Goal: Task Accomplishment & Management: Use online tool/utility

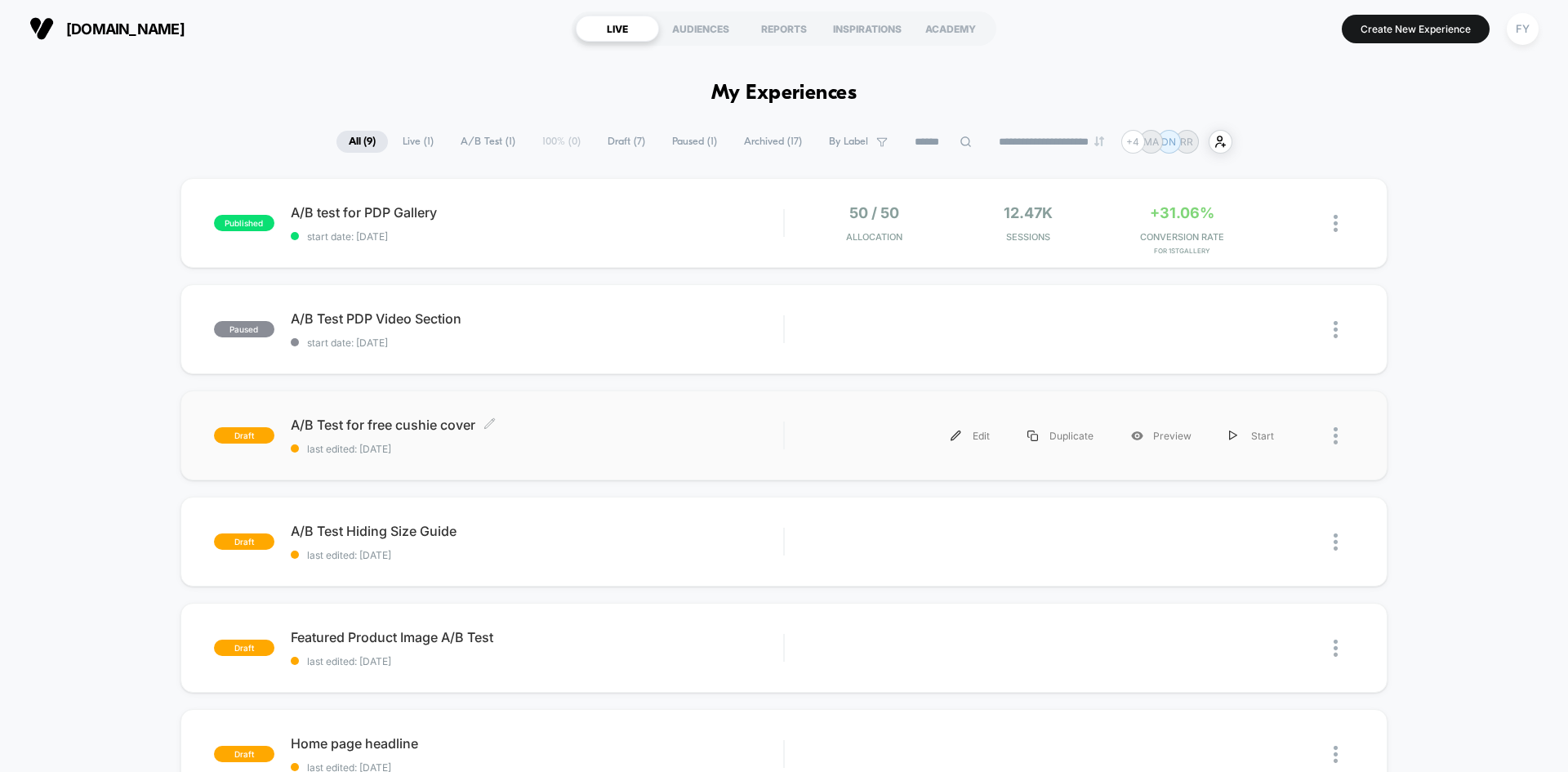
click at [518, 444] on span "last edited: [DATE]" at bounding box center [537, 448] width 492 height 12
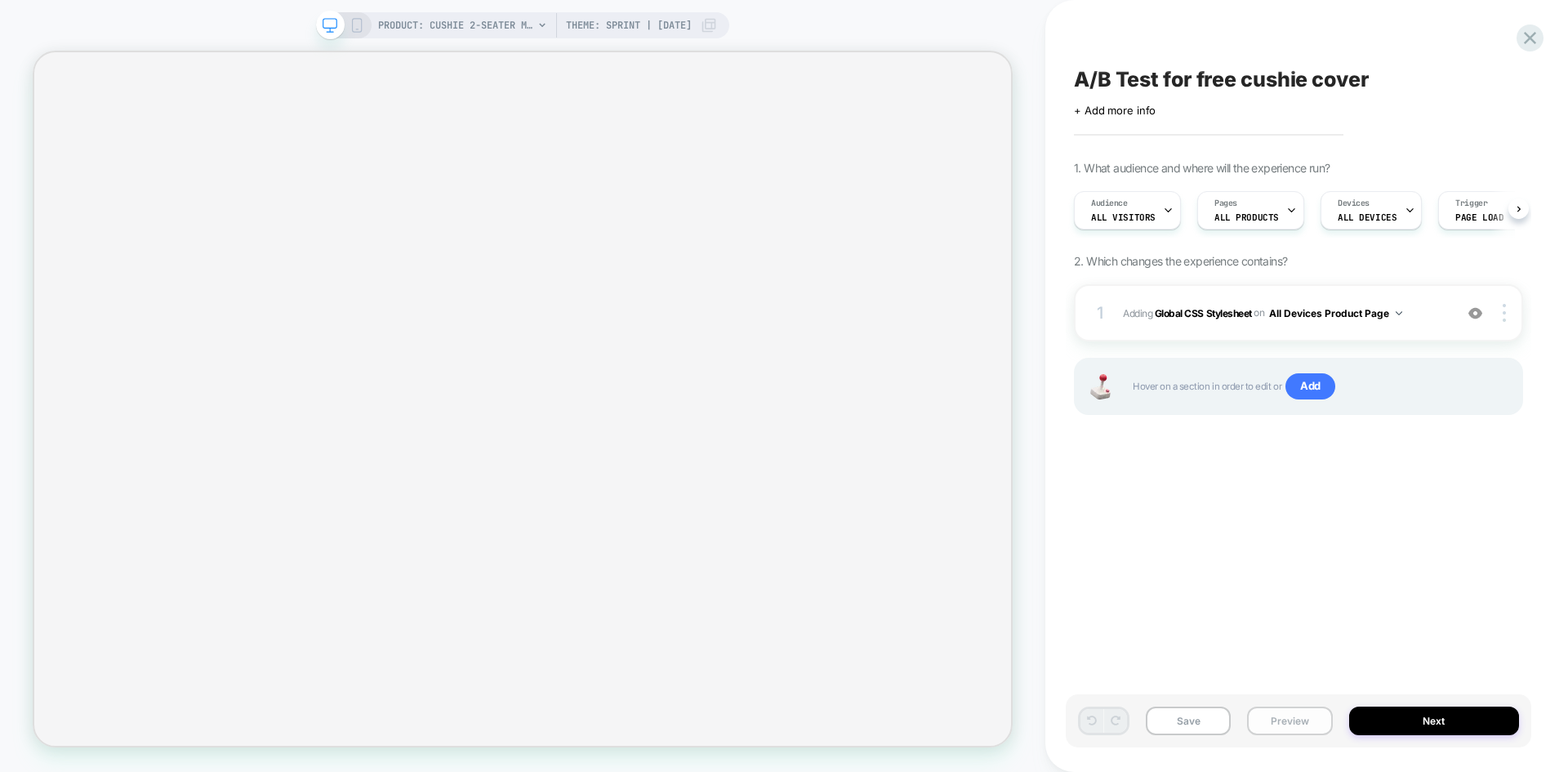
scroll to position [0, 1]
click at [1274, 720] on button "Preview" at bounding box center [1289, 720] width 85 height 29
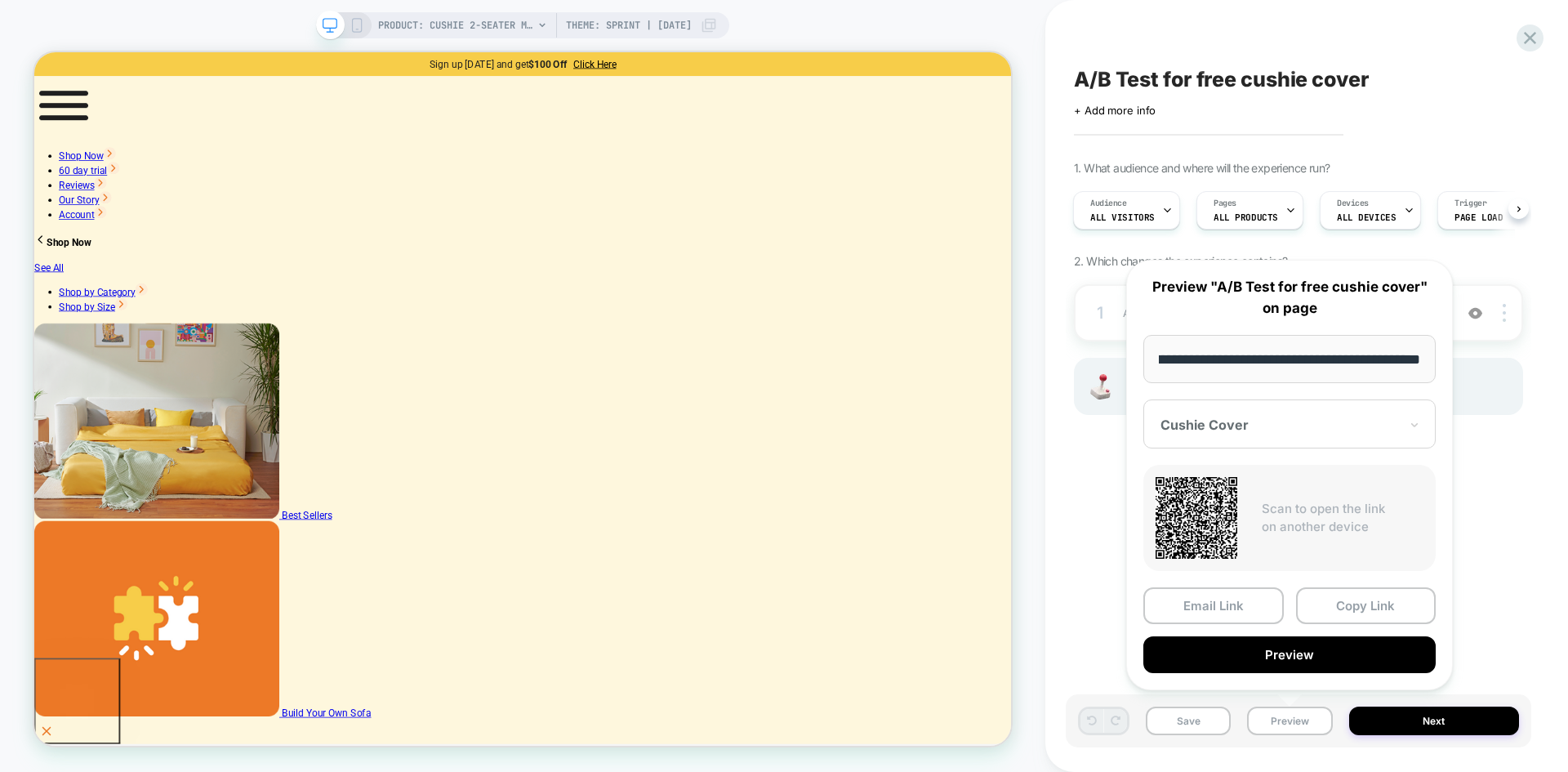
scroll to position [0, 0]
click at [1204, 428] on div at bounding box center [1279, 424] width 238 height 17
click at [1249, 515] on div "CONTROL" at bounding box center [1289, 510] width 276 height 30
click at [1245, 651] on button "Preview" at bounding box center [1289, 654] width 293 height 36
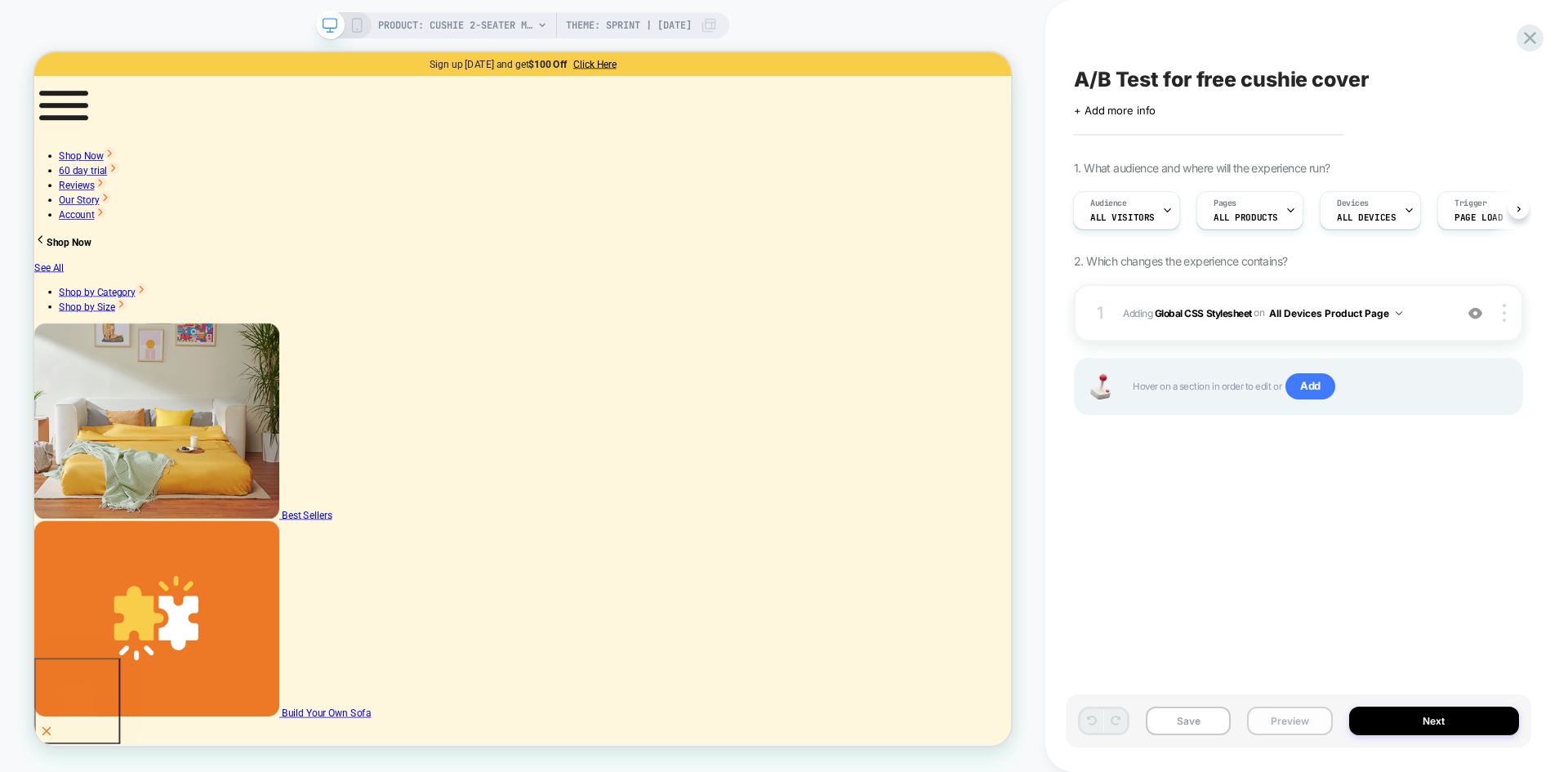
click at [1283, 718] on button "Preview" at bounding box center [1289, 720] width 85 height 29
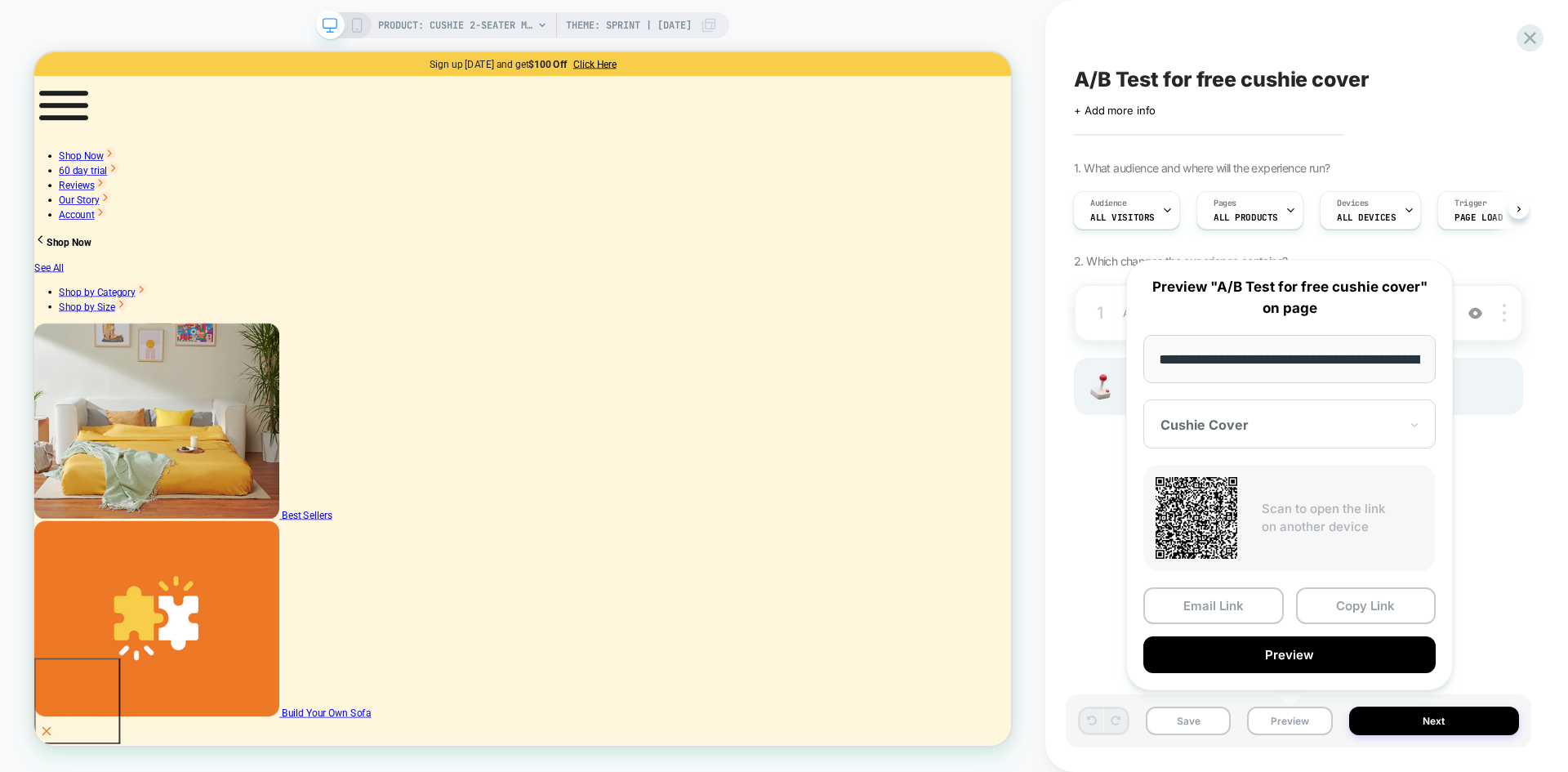
click at [1234, 434] on div "Cushie Cover" at bounding box center [1289, 423] width 293 height 49
click at [1220, 509] on div "CONTROL" at bounding box center [1289, 510] width 276 height 30
click at [1212, 432] on div at bounding box center [1279, 424] width 238 height 17
click at [1218, 480] on div "Cushie Cover" at bounding box center [1289, 481] width 276 height 30
click at [1279, 654] on button "Preview" at bounding box center [1289, 654] width 293 height 36
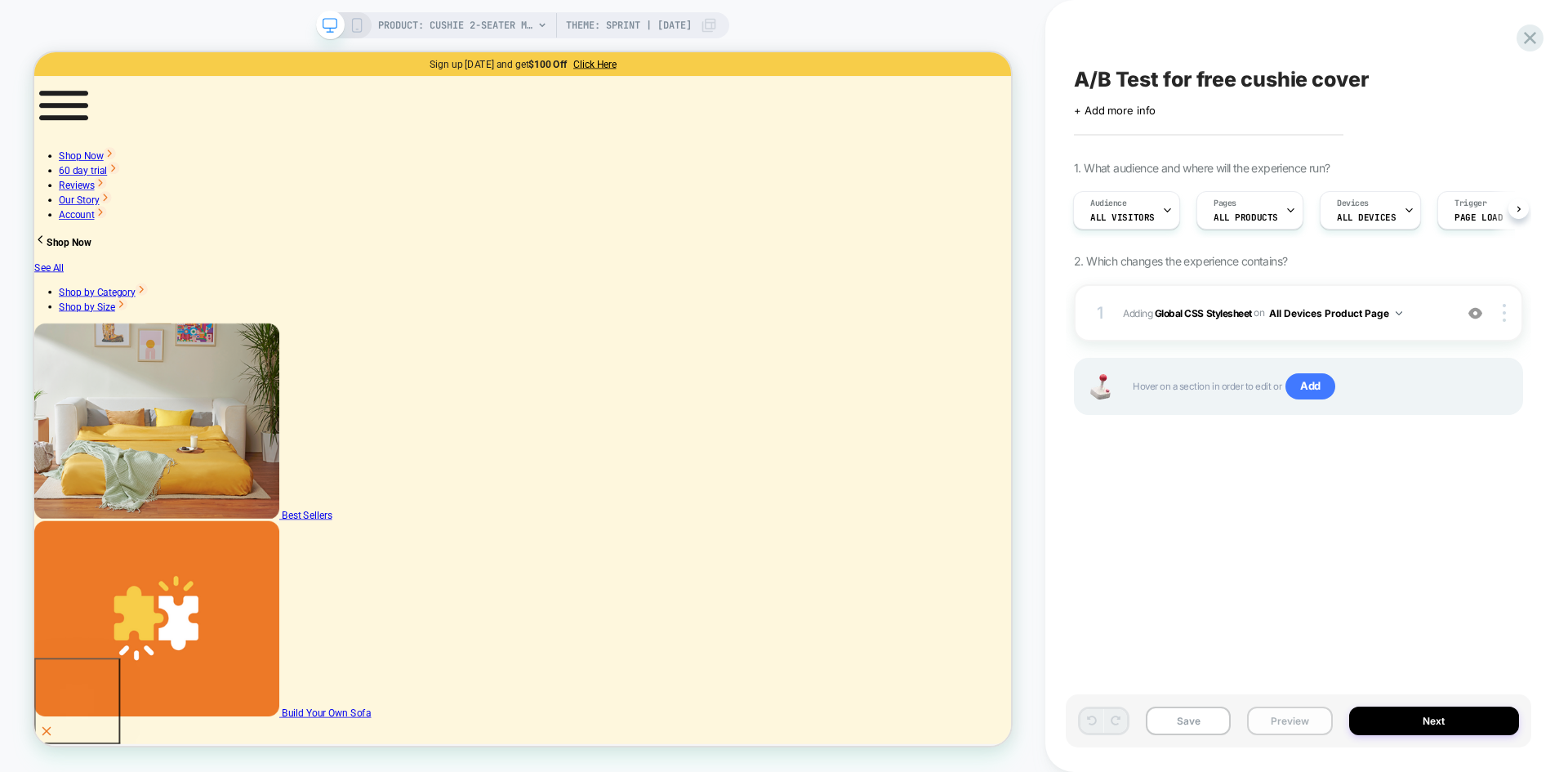
click at [1281, 722] on button "Preview" at bounding box center [1289, 720] width 85 height 29
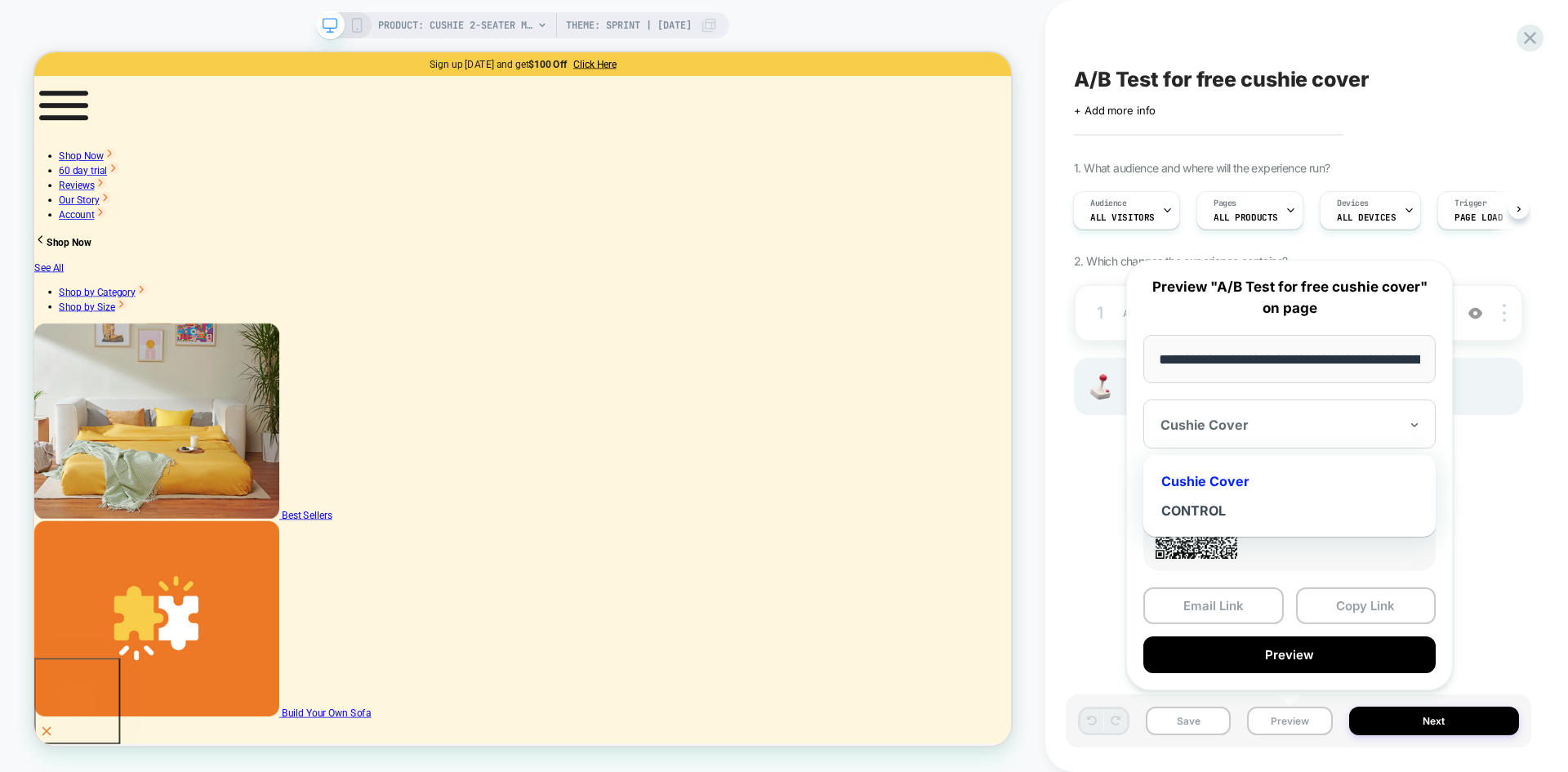
click at [1248, 421] on div at bounding box center [1279, 424] width 238 height 17
click at [1255, 506] on div "CONTROL" at bounding box center [1289, 510] width 276 height 30
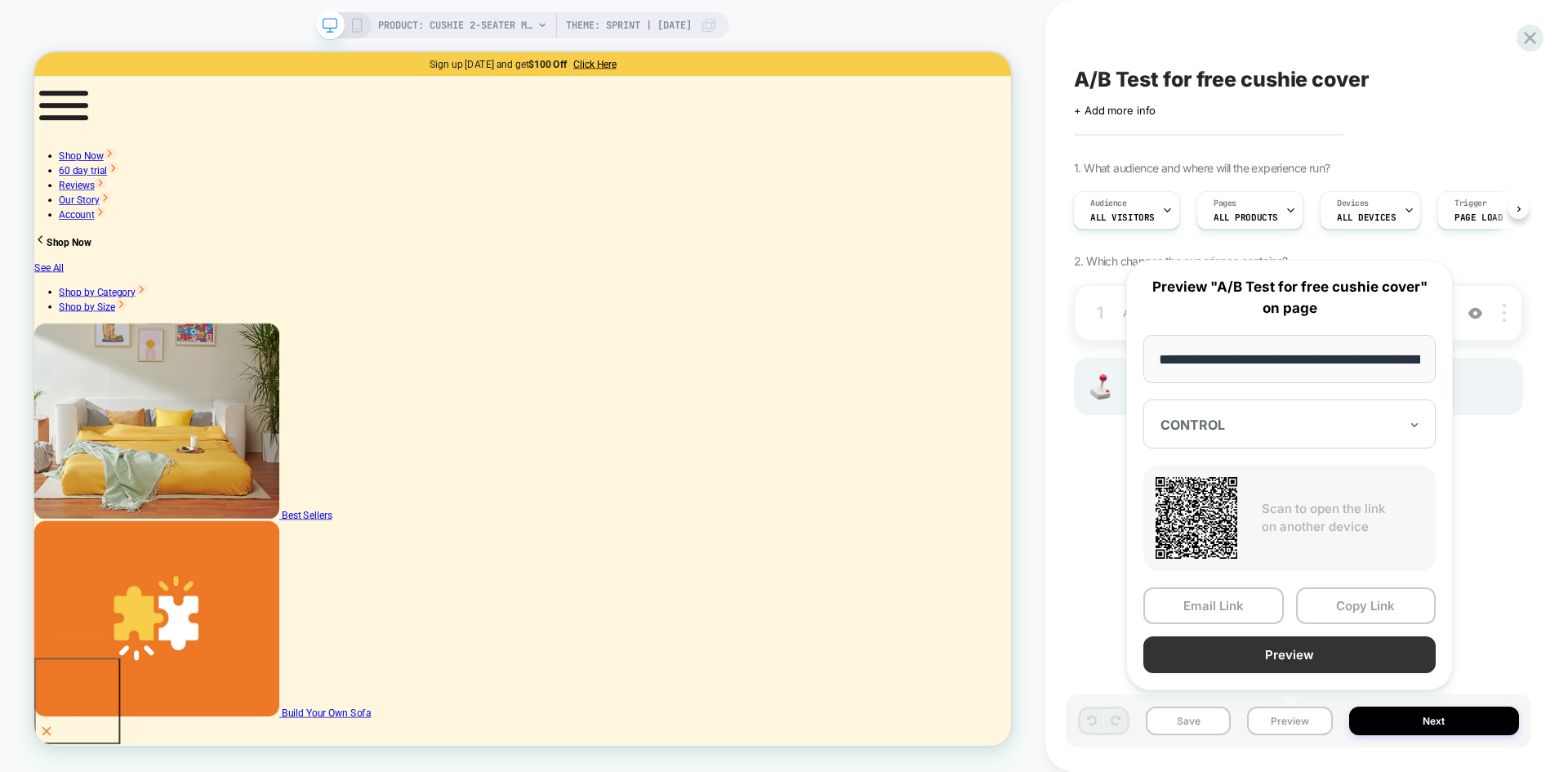
click at [1280, 653] on button "Preview" at bounding box center [1289, 654] width 293 height 36
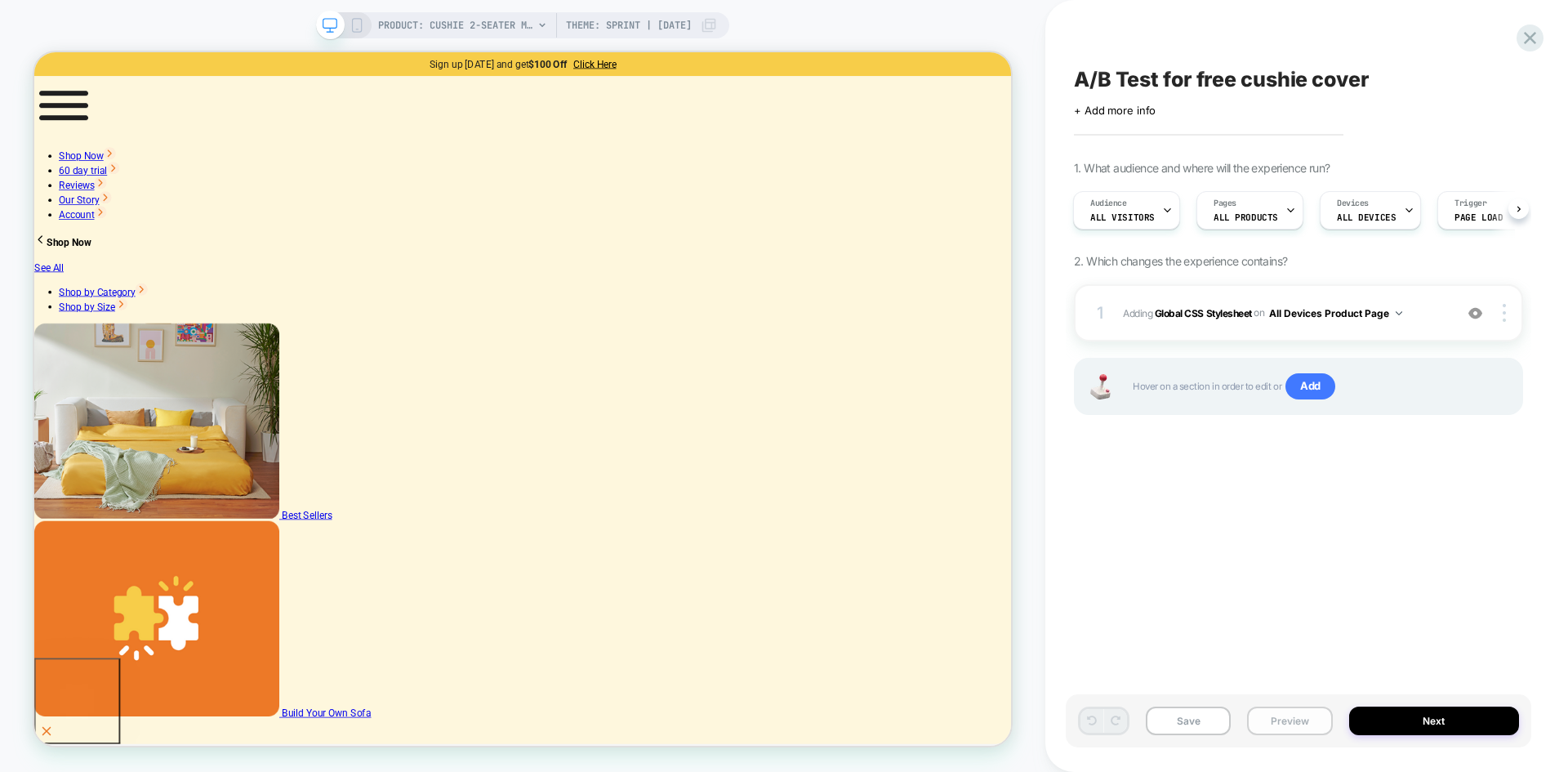
click at [1279, 720] on button "Preview" at bounding box center [1289, 720] width 85 height 29
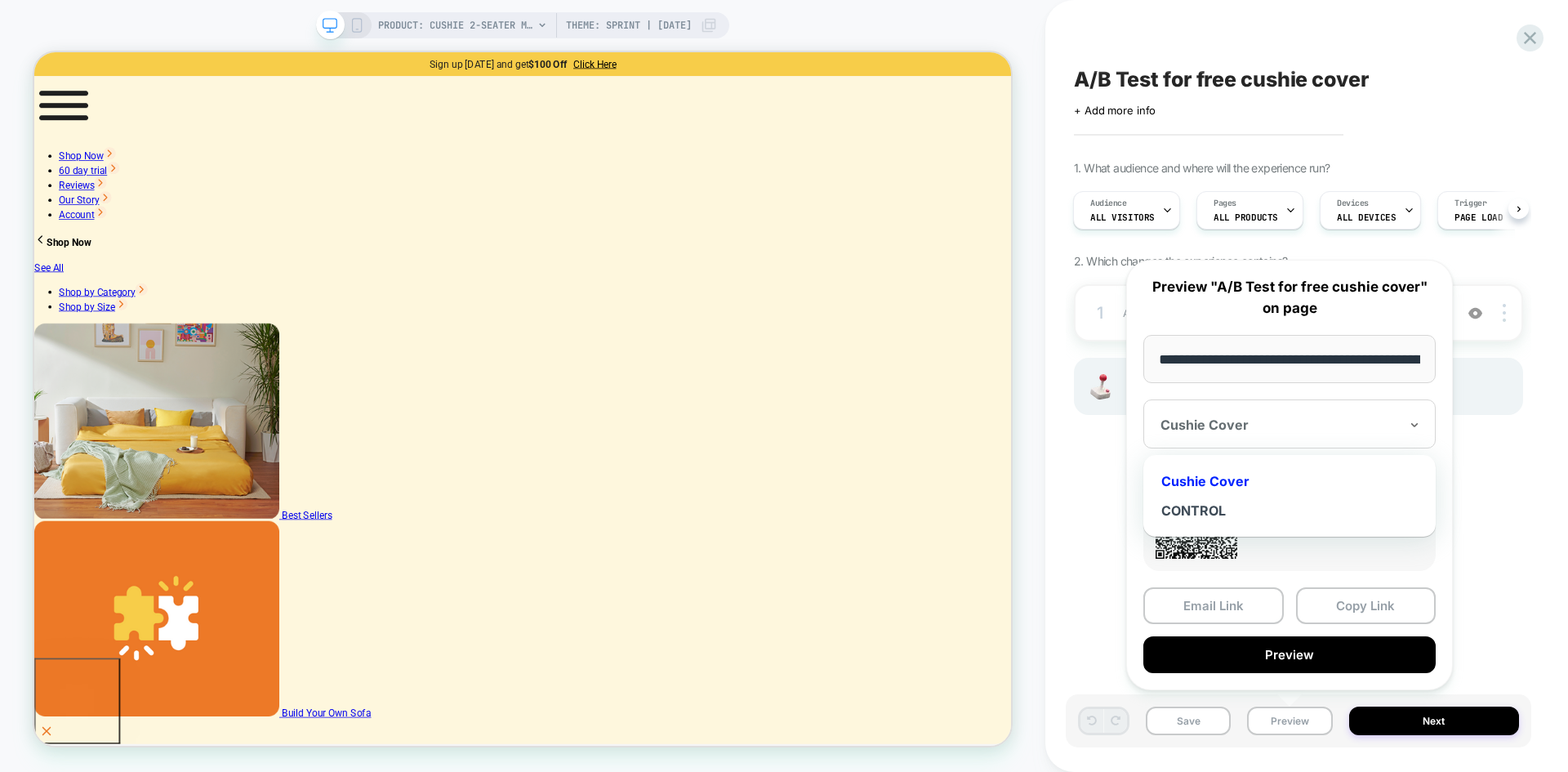
click at [1193, 426] on div at bounding box center [1279, 424] width 238 height 17
click at [1184, 508] on div "CONTROL" at bounding box center [1289, 510] width 276 height 30
click at [1204, 418] on div at bounding box center [1279, 424] width 238 height 17
click at [1195, 483] on div "Cushie Cover" at bounding box center [1289, 481] width 276 height 30
click at [1214, 435] on div "Cushie Cover" at bounding box center [1289, 423] width 293 height 49
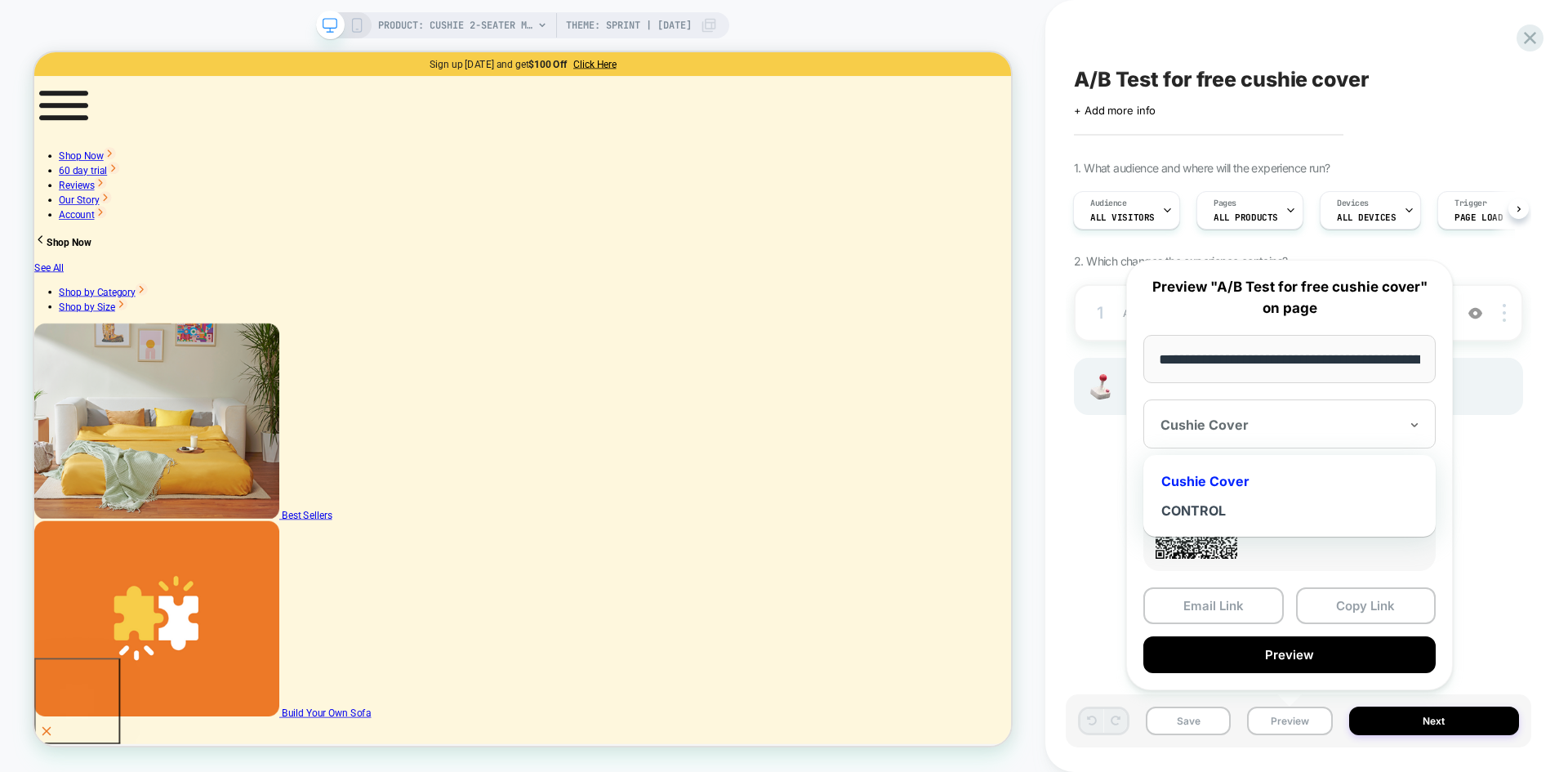
click at [1246, 485] on div "Cushie Cover" at bounding box center [1289, 481] width 276 height 30
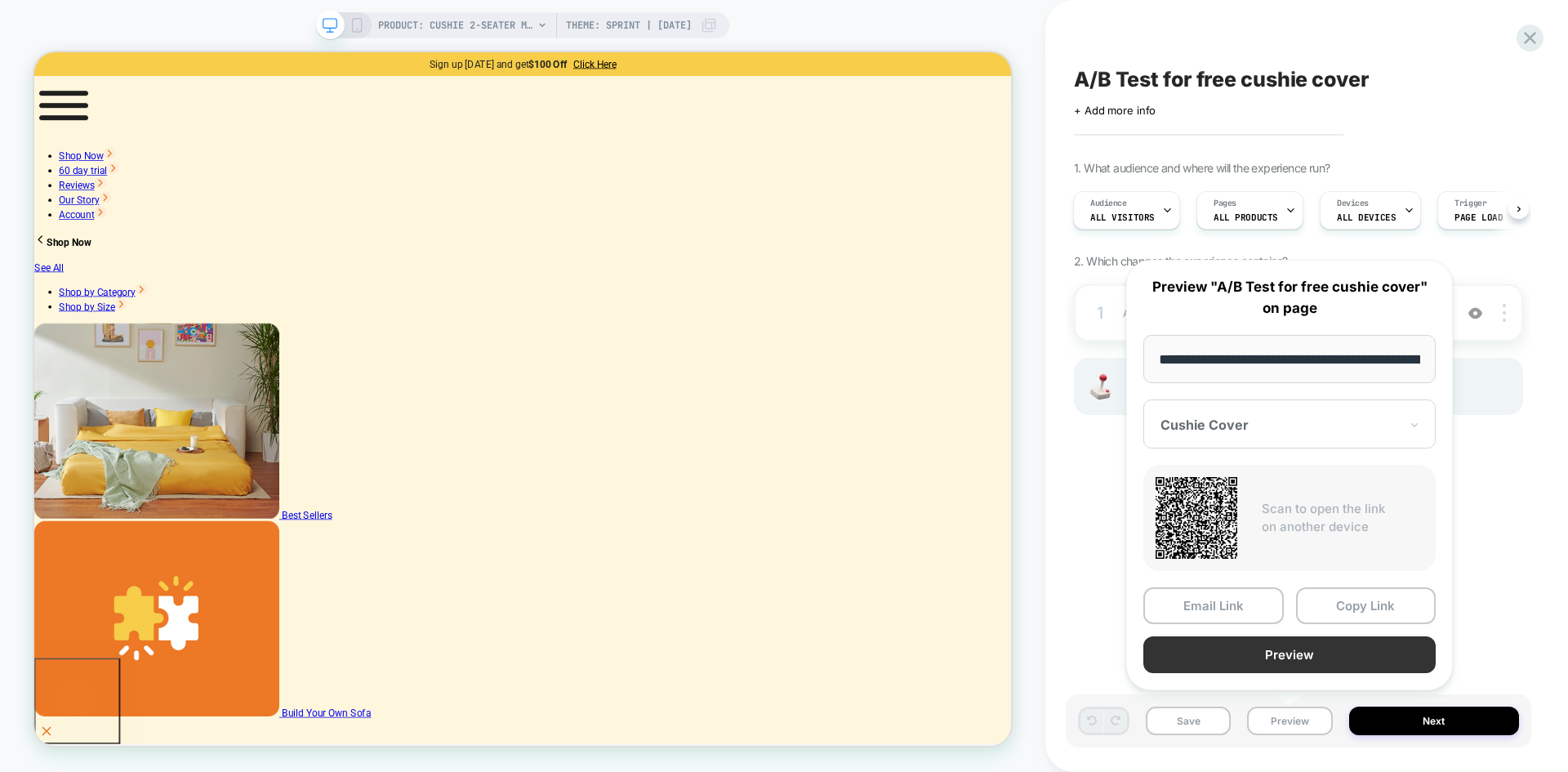
click at [1225, 649] on button "Preview" at bounding box center [1289, 654] width 293 height 36
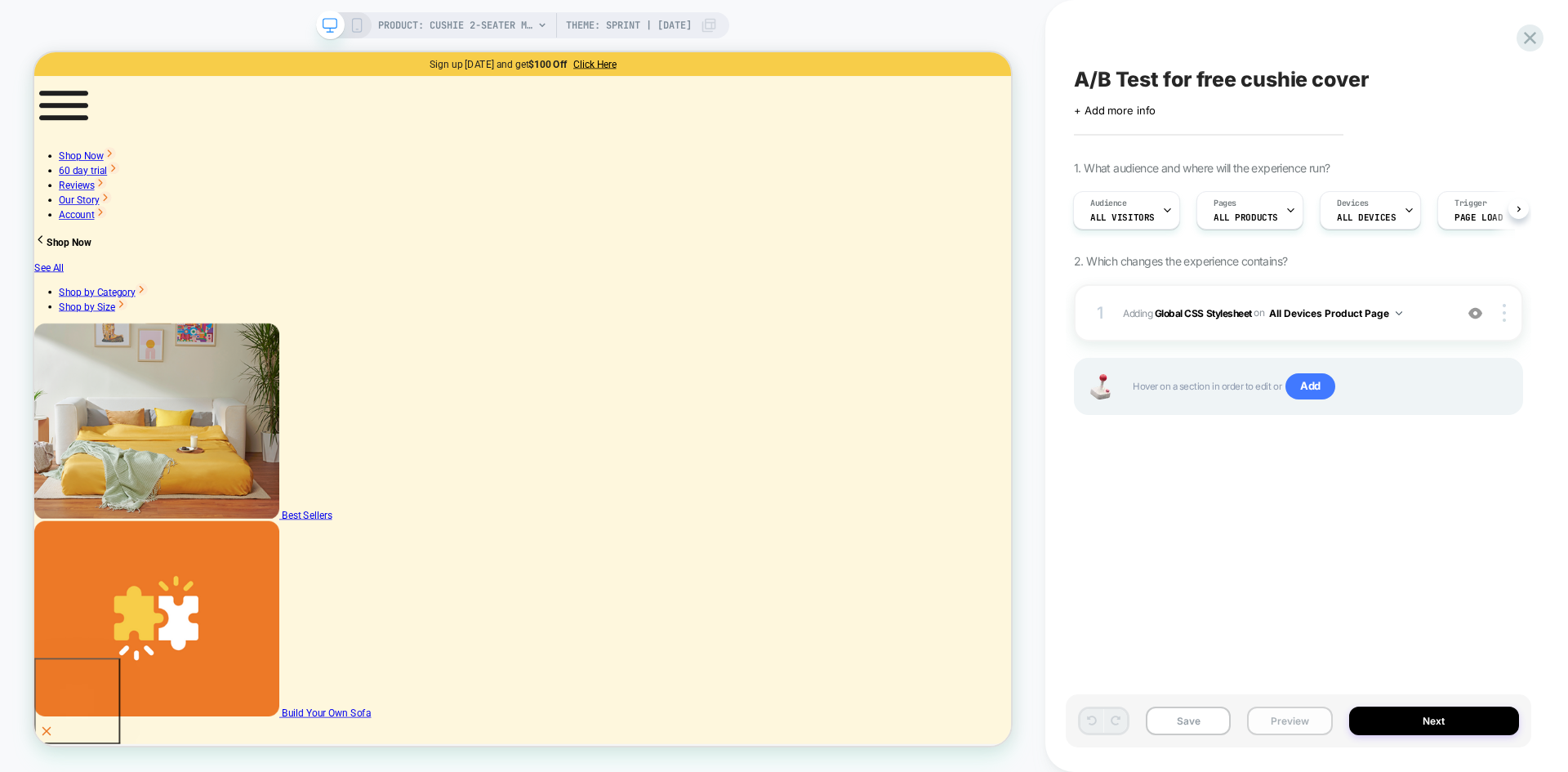
click at [1276, 722] on button "Preview" at bounding box center [1289, 720] width 85 height 29
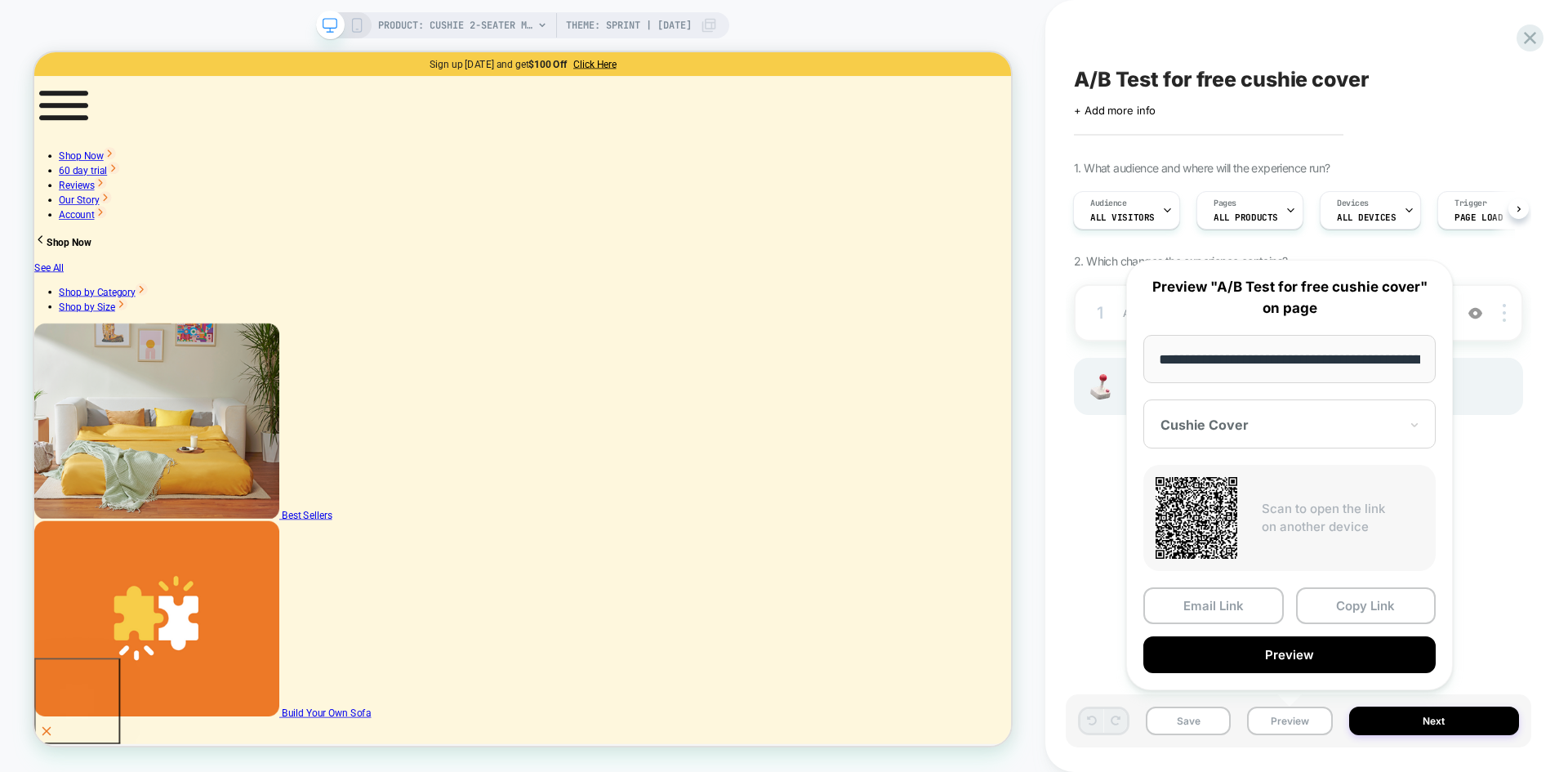
click at [1209, 427] on div at bounding box center [1279, 424] width 238 height 17
click at [1197, 495] on div "CONTROL" at bounding box center [1289, 510] width 276 height 30
click at [1255, 660] on button "Preview" at bounding box center [1289, 654] width 293 height 36
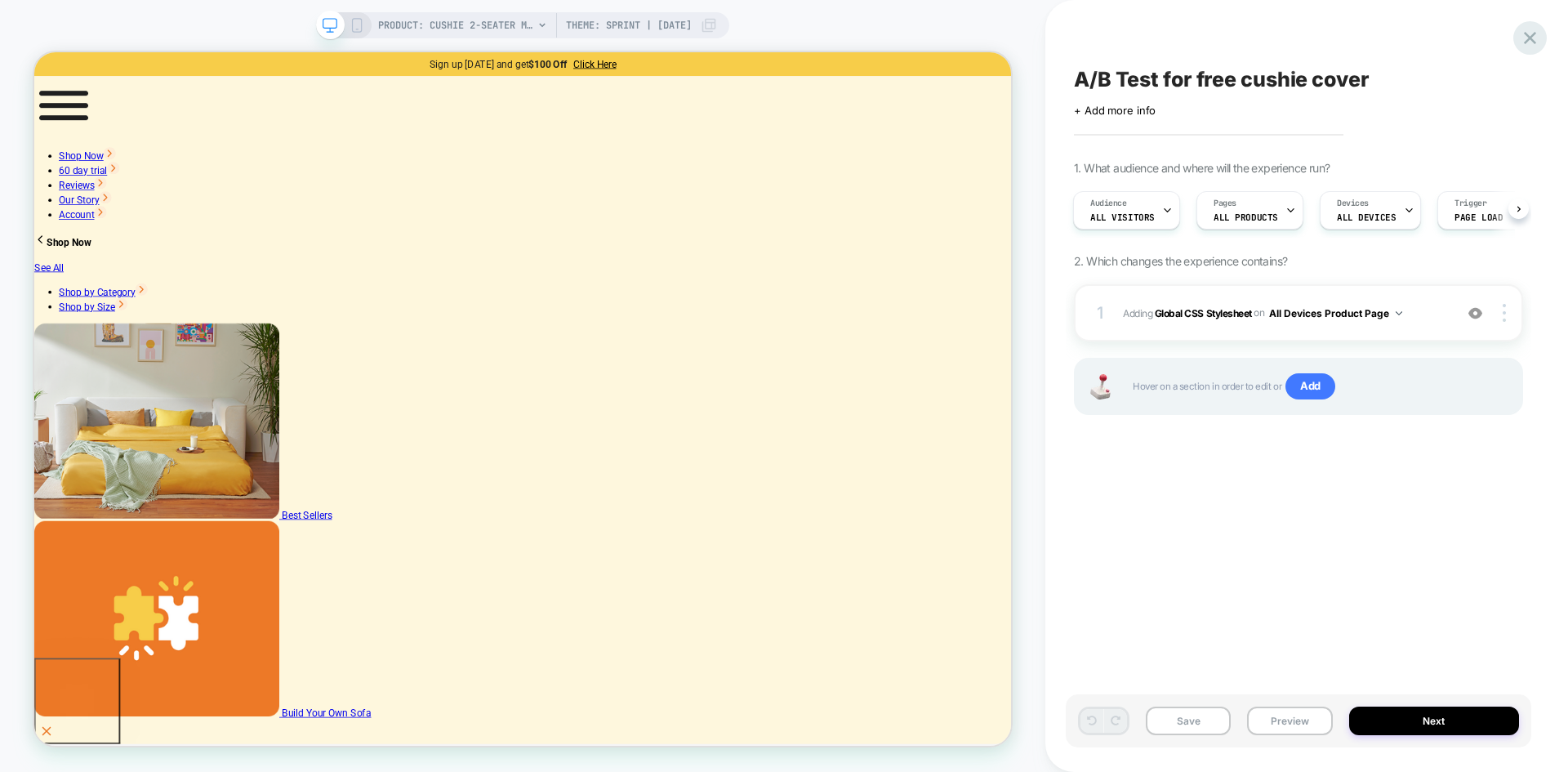
click at [1528, 45] on icon at bounding box center [1530, 37] width 22 height 22
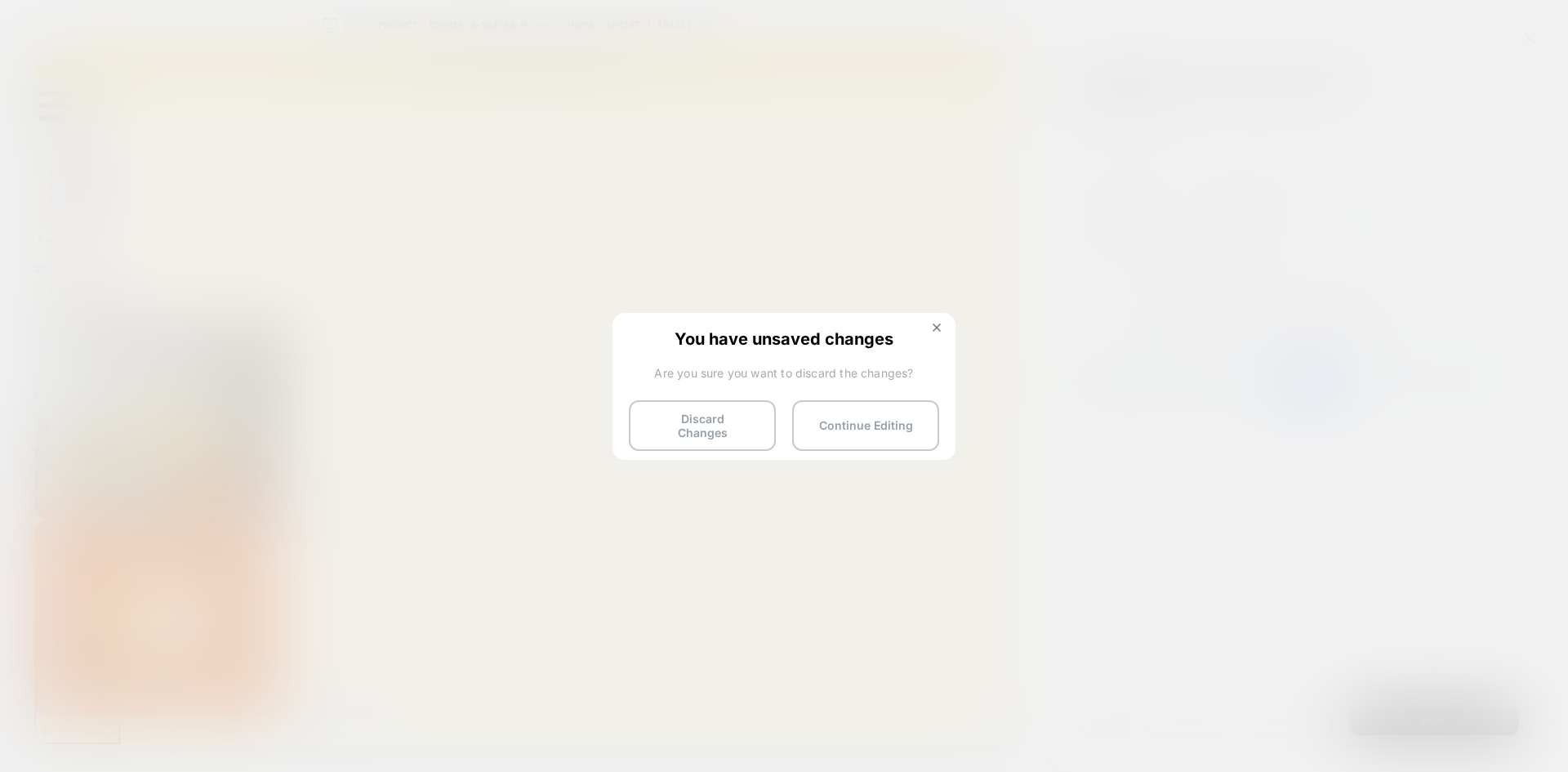
drag, startPoint x: 755, startPoint y: 420, endPoint x: 857, endPoint y: 0, distance: 432.2
click at [881, 52] on body "PRODUCT: Cushie 2-Seater Modular Sleeper Sofa Theme: Sprint | [DATE] PRODUCT: C…" at bounding box center [784, 386] width 1568 height 772
